Goal: Information Seeking & Learning: Find specific page/section

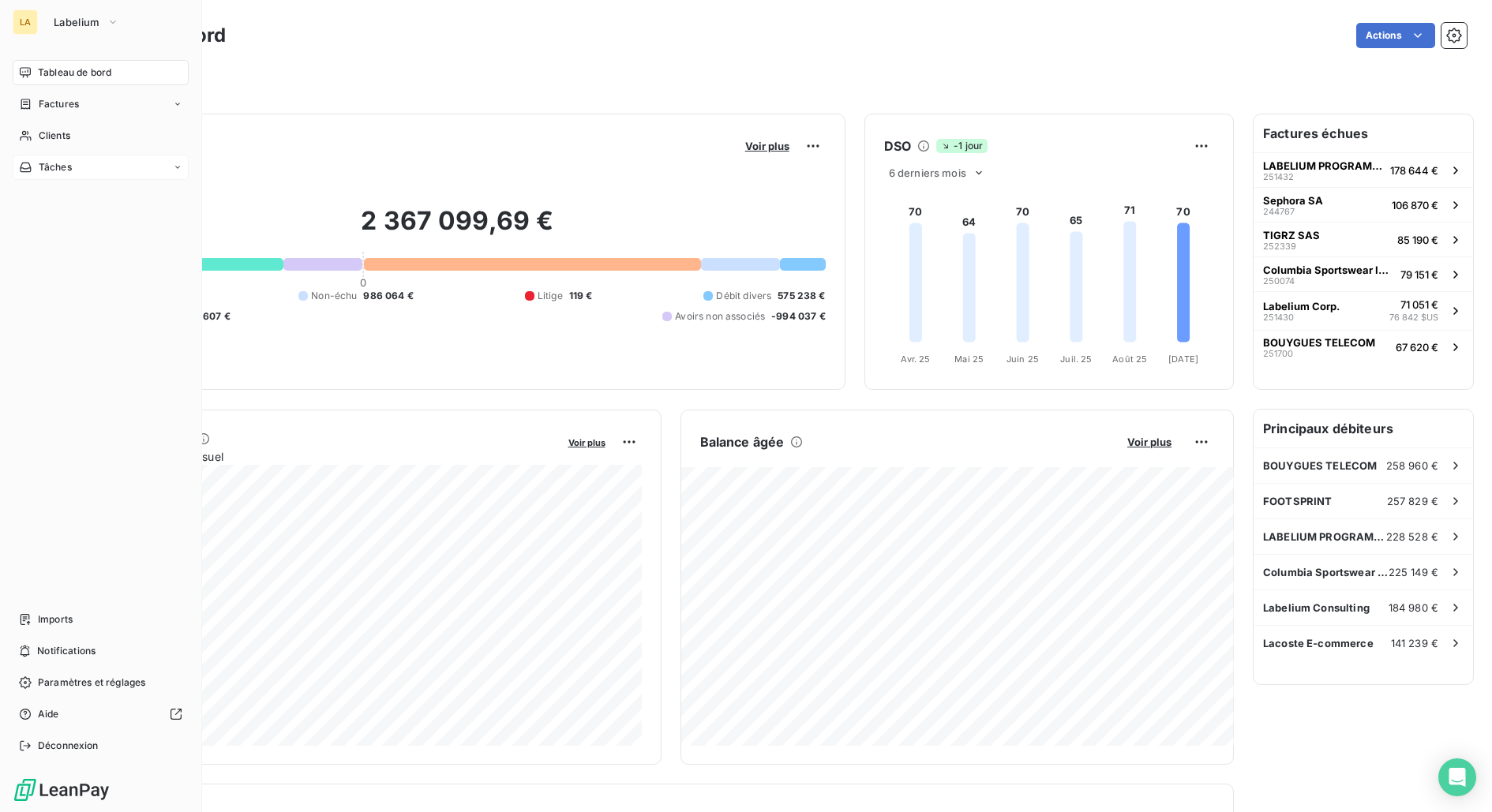
click at [64, 175] on div "Tâches" at bounding box center [101, 167] width 176 height 25
click at [71, 125] on div "Clients" at bounding box center [101, 135] width 176 height 25
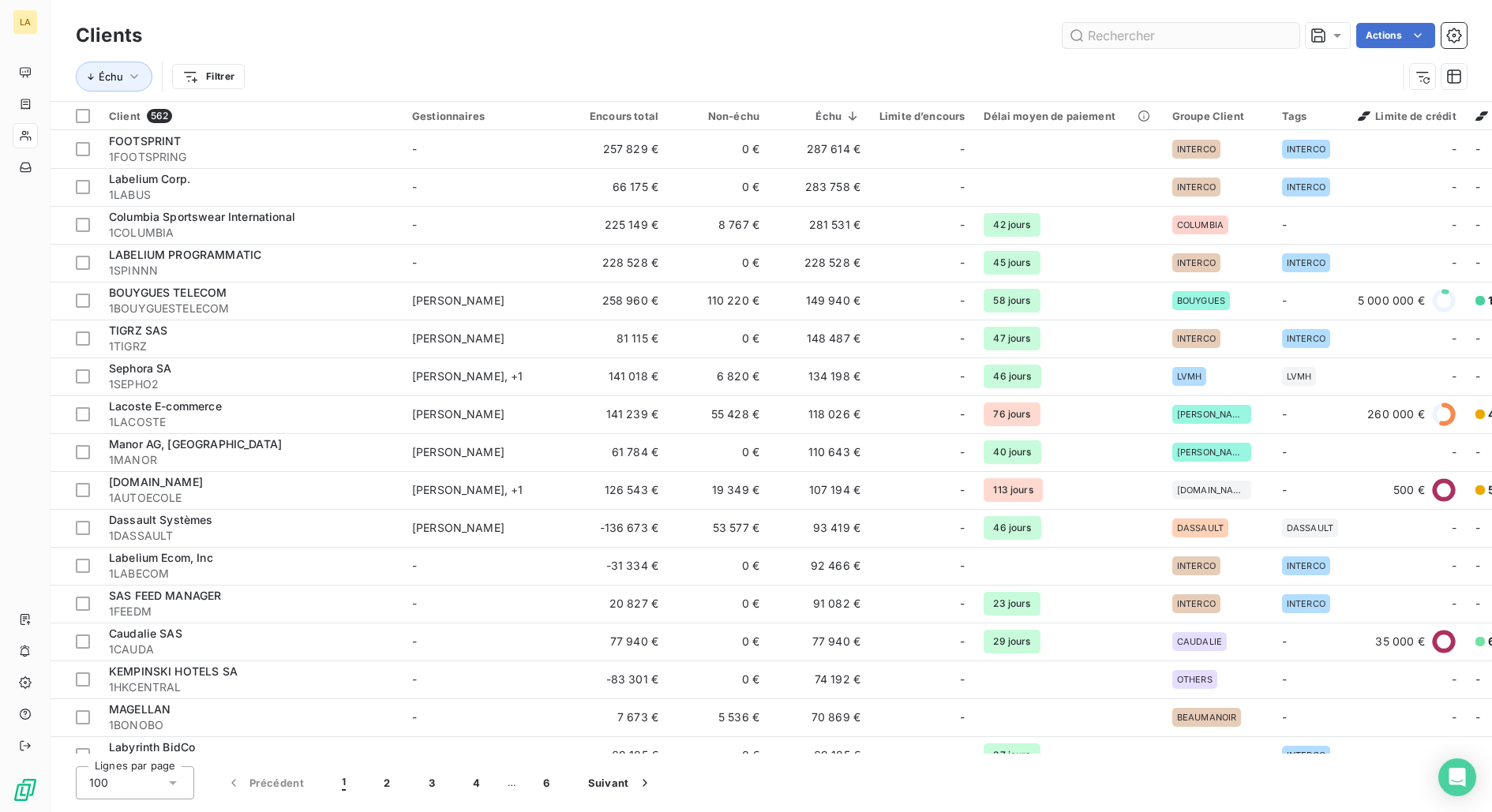
click at [1140, 23] on input "text" at bounding box center [1180, 36] width 237 height 25
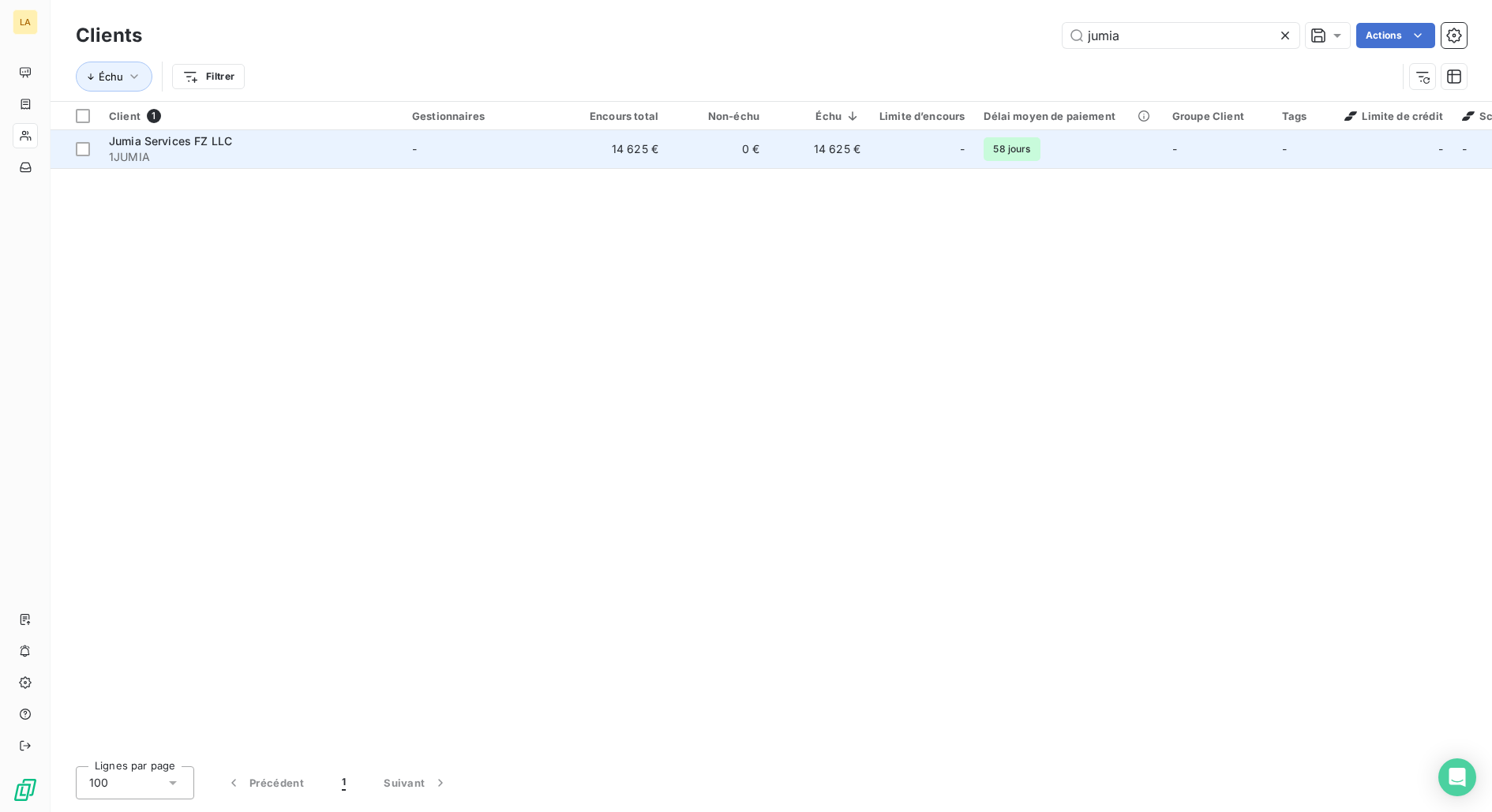
type input "jumia"
click at [219, 150] on span "1JUMIA" at bounding box center [251, 157] width 284 height 16
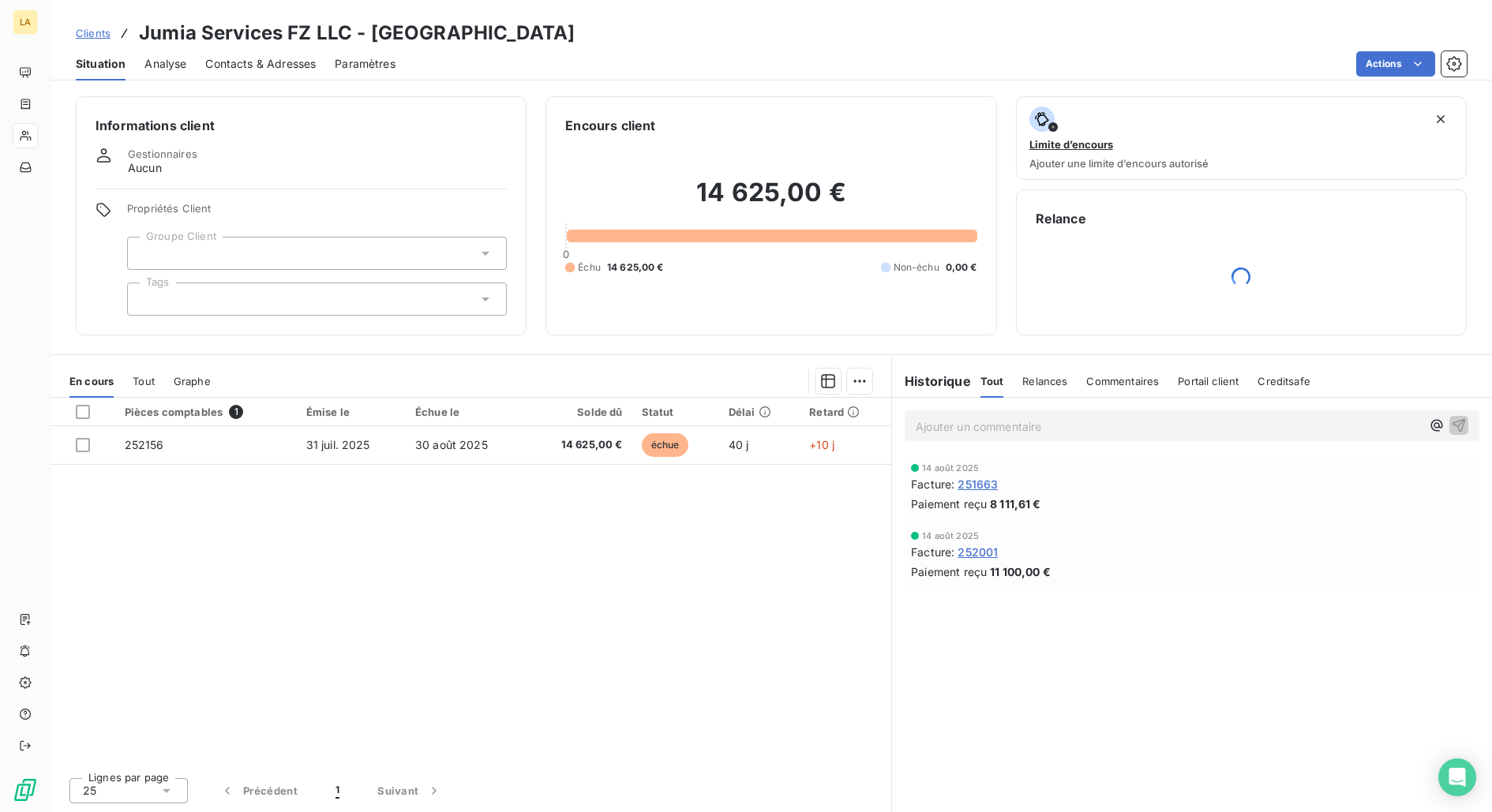
click at [161, 374] on div "En cours Tout Graphe" at bounding box center [471, 381] width 841 height 33
click at [149, 375] on span "Tout" at bounding box center [144, 381] width 22 height 12
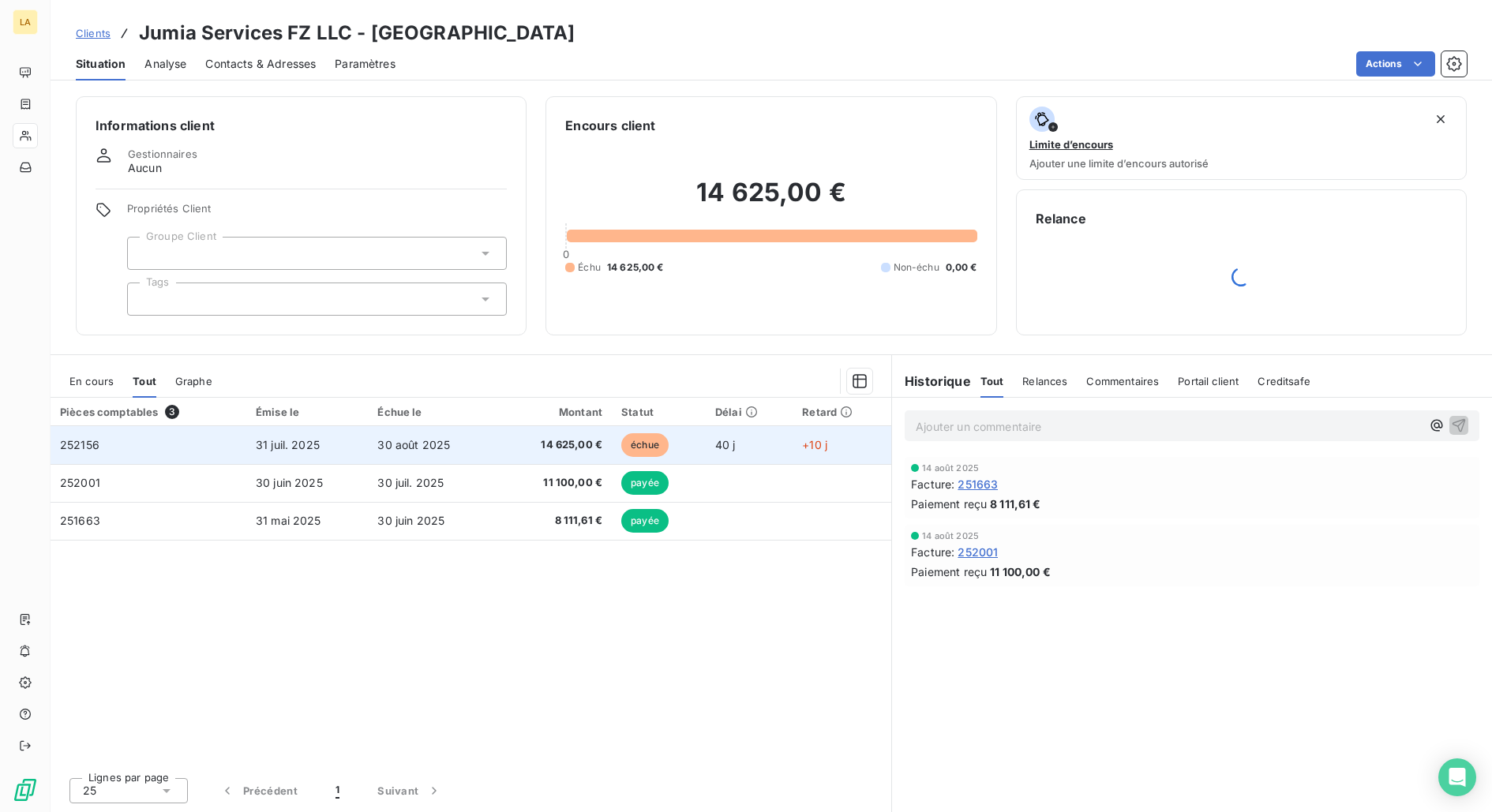
click at [155, 428] on td "252156" at bounding box center [149, 445] width 196 height 38
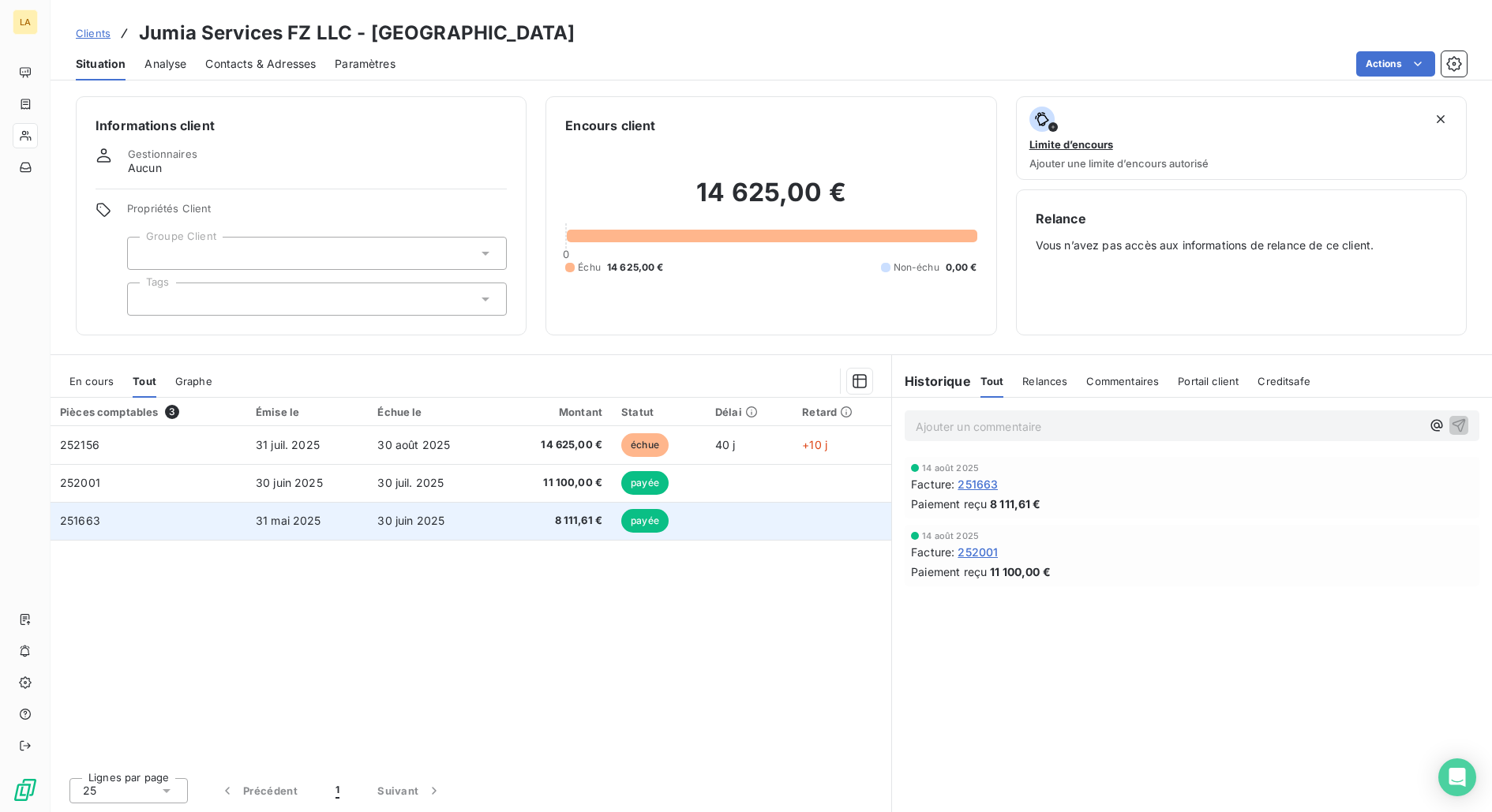
click at [429, 530] on td "30 juin 2025" at bounding box center [433, 521] width 130 height 38
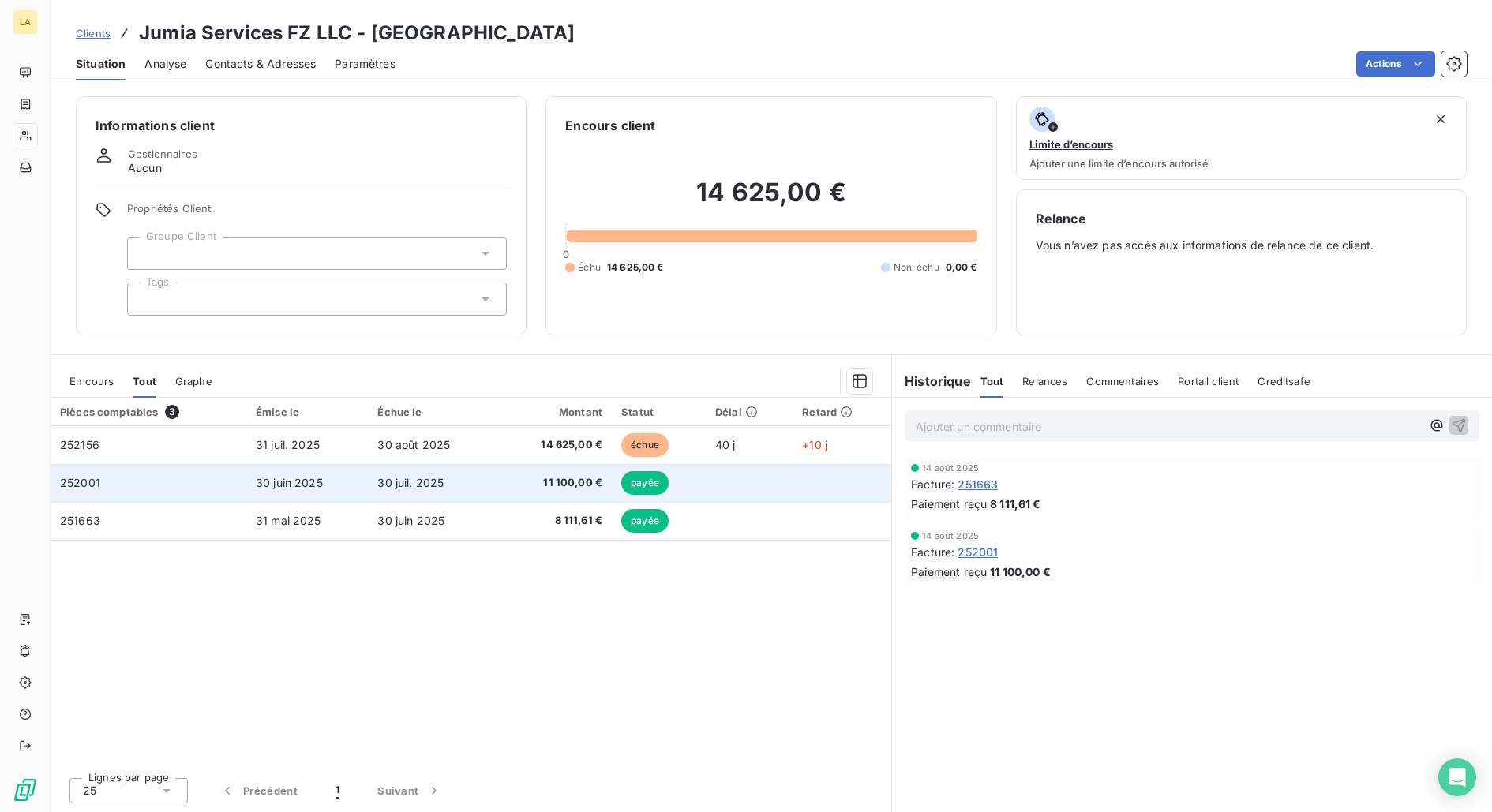
click at [414, 489] on td "30 juil. 2025" at bounding box center [433, 483] width 130 height 38
click at [446, 472] on td "30 juil. 2025" at bounding box center [433, 483] width 130 height 38
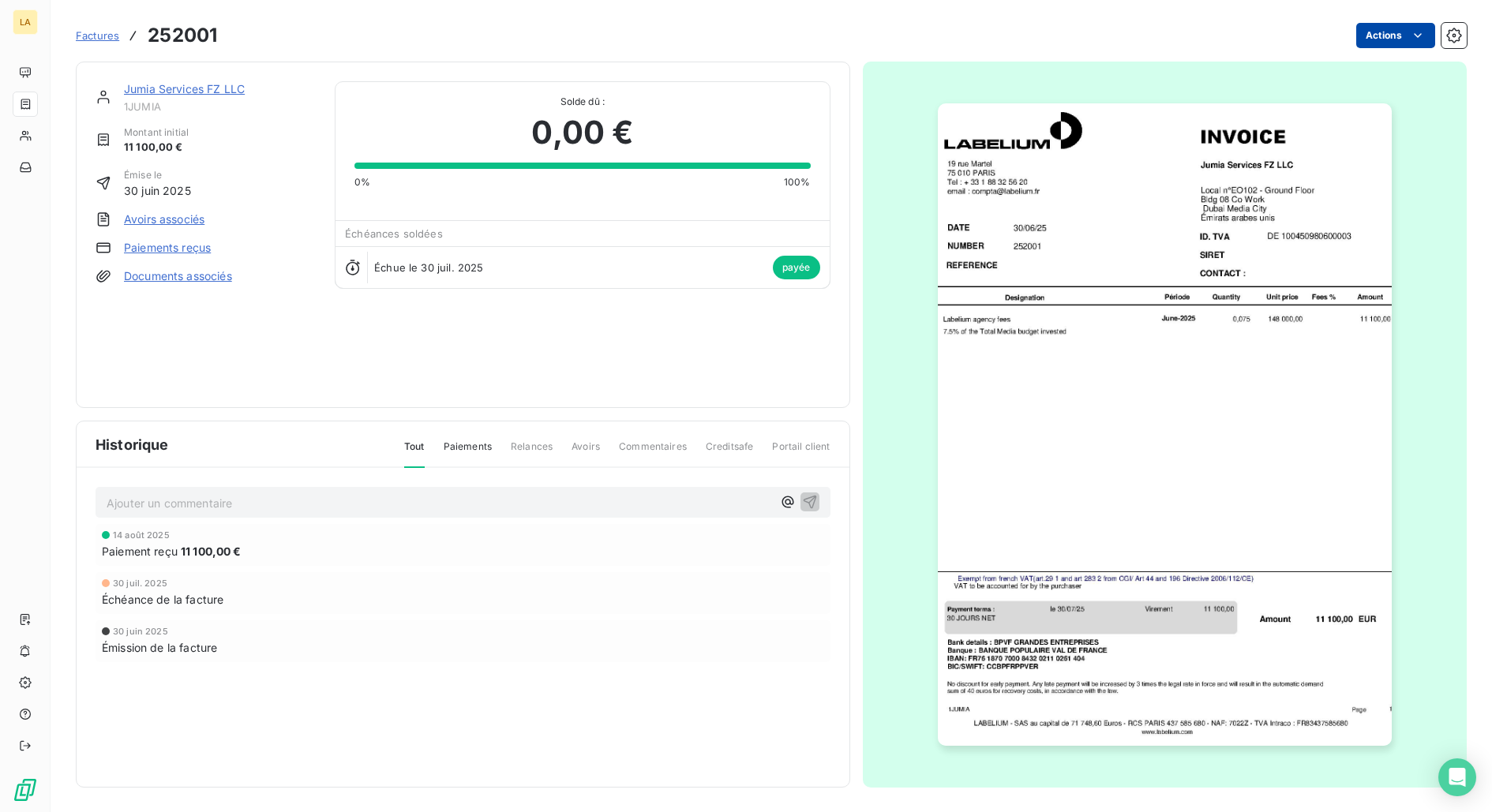
click at [1435, 33] on html "LA Factures 252001 Actions Jumia Services FZ LLC 1JUMIA Montant initial 11 100,…" at bounding box center [746, 406] width 1492 height 812
click at [460, 698] on html "LA Factures 252001 Actions Jumia Services FZ LLC 1JUMIA Montant initial 11 100,…" at bounding box center [746, 406] width 1492 height 812
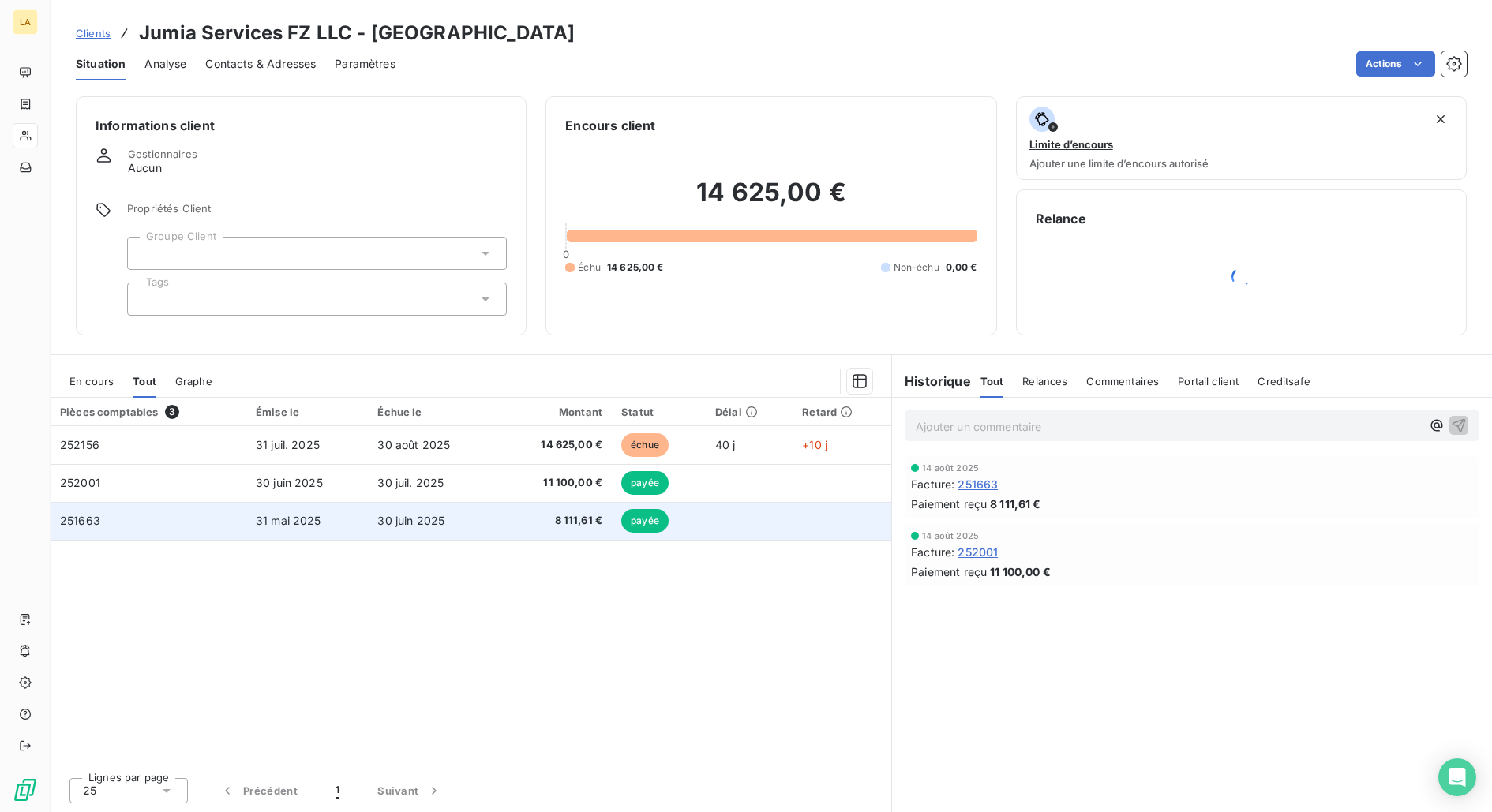
click at [307, 508] on td "31 mai 2025" at bounding box center [307, 521] width 121 height 38
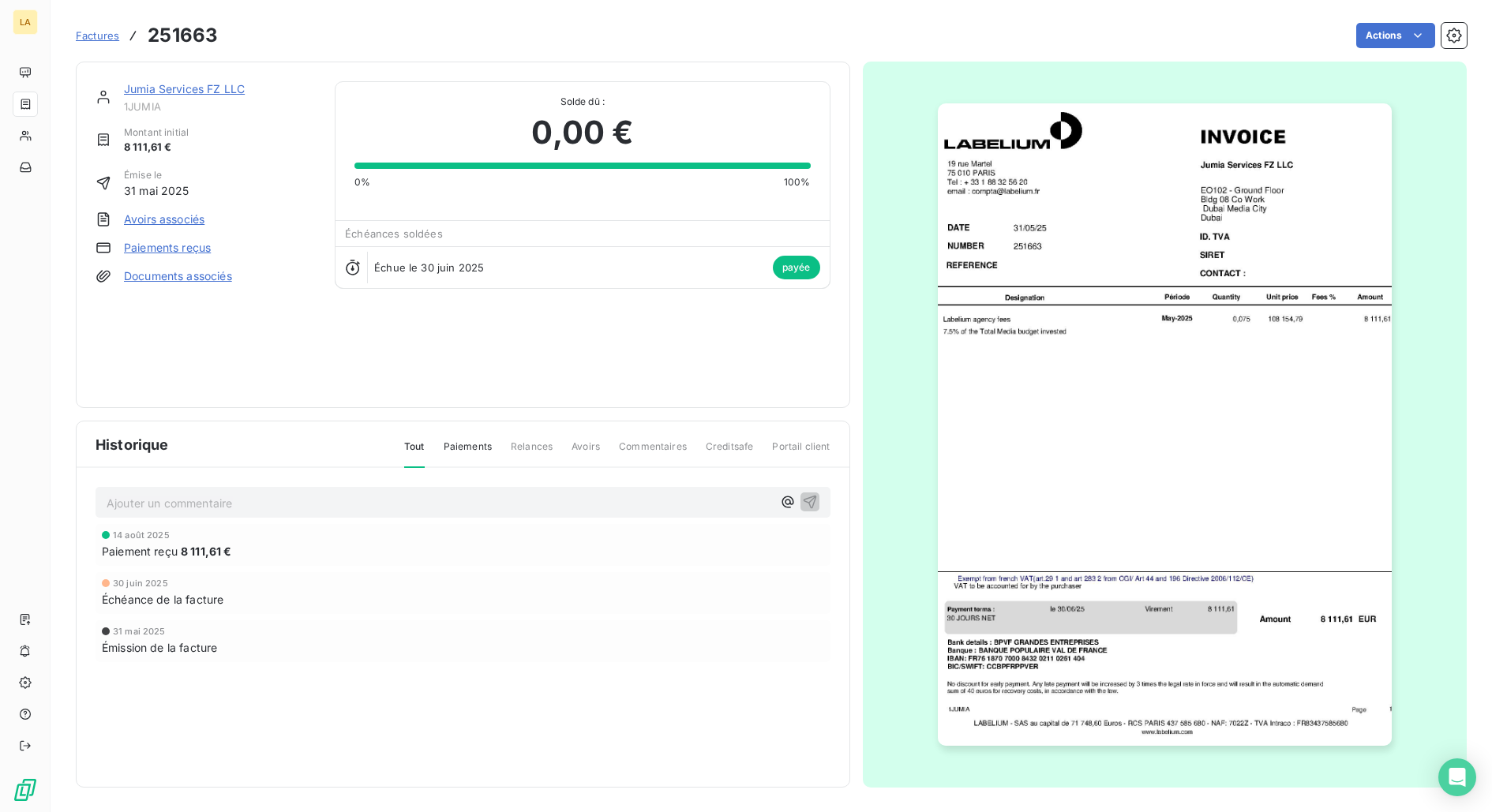
click at [1152, 411] on html "LA Factures 251663 Actions Jumia Services FZ LLC 1JUMIA Montant initial 8 111,6…" at bounding box center [746, 406] width 1492 height 812
click at [1166, 521] on img "button" at bounding box center [1165, 424] width 454 height 642
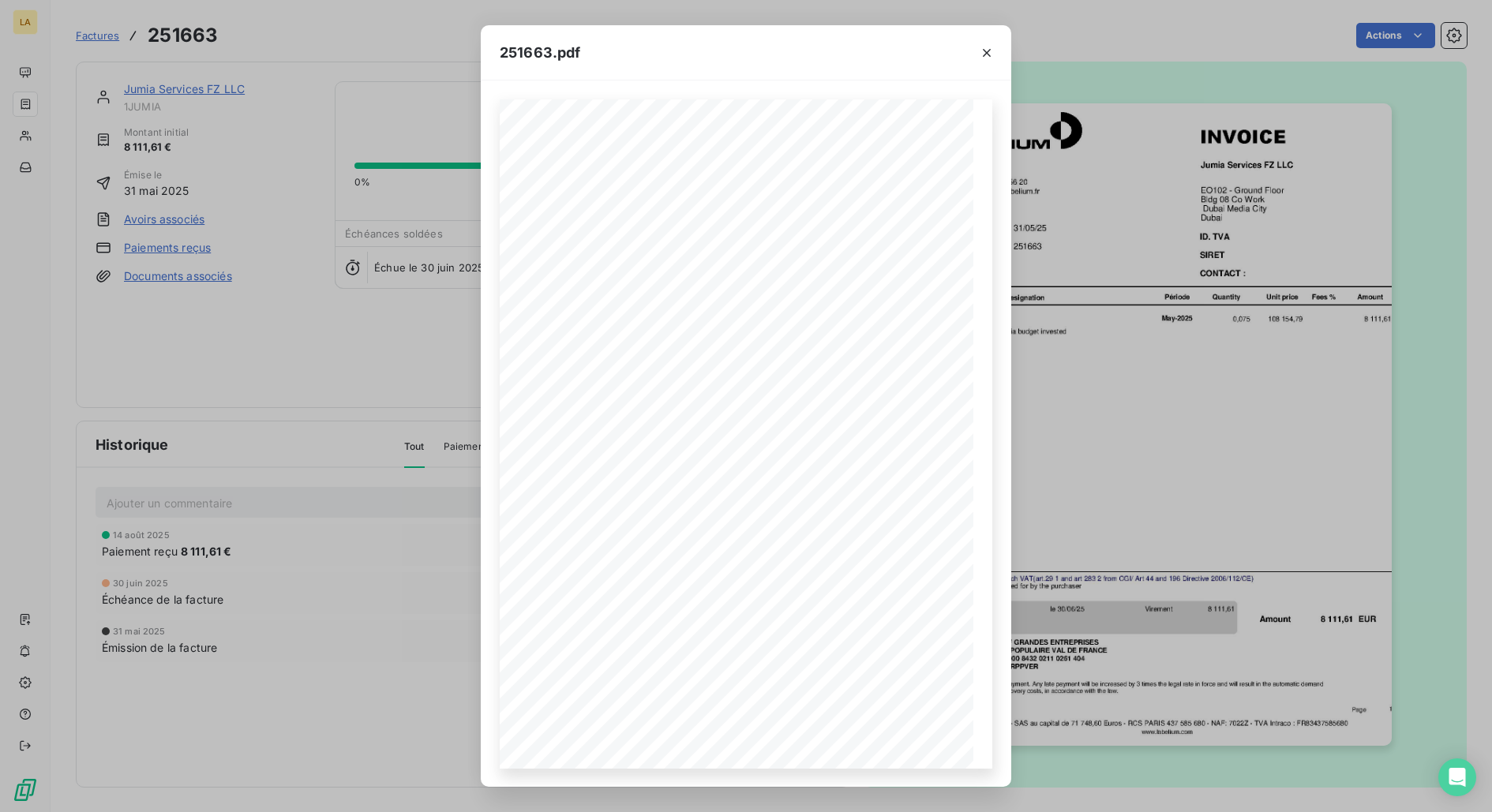
click at [1122, 577] on div "251663.pdf NUMBER Jumia Services FZ LLC EO102 - Ground Floor Bldg 08 Co Work [G…" at bounding box center [746, 406] width 1492 height 812
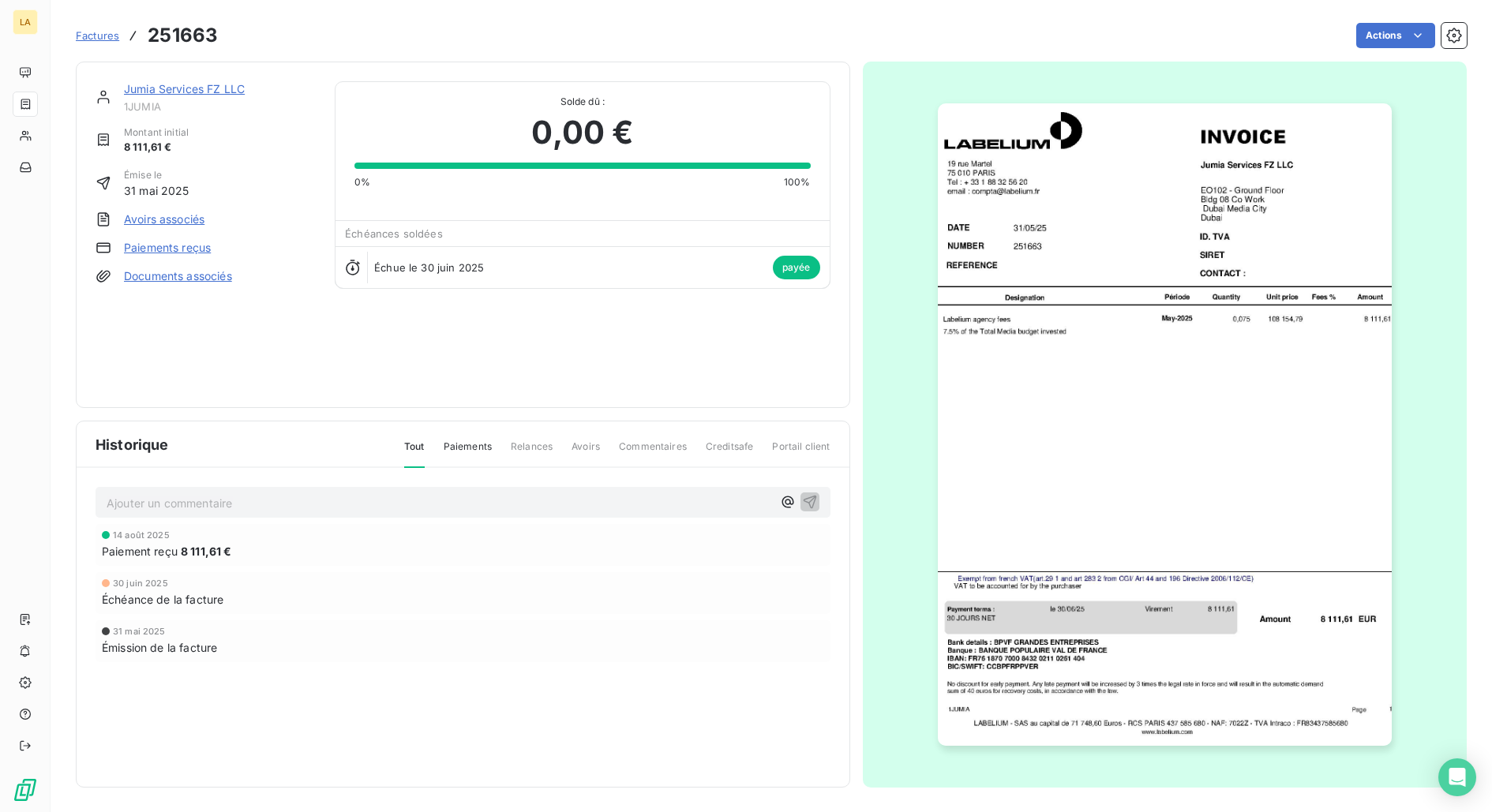
click at [106, 41] on span "Factures" at bounding box center [97, 35] width 43 height 12
